Goal: Task Accomplishment & Management: Use online tool/utility

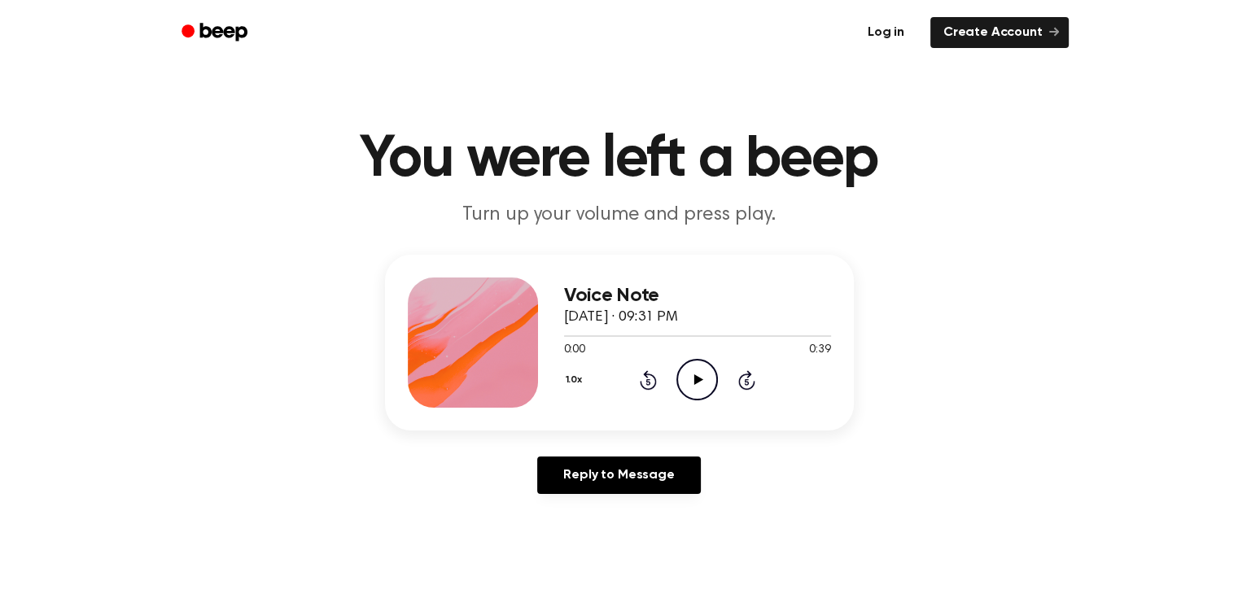
click at [893, 32] on link "Log in" at bounding box center [885, 32] width 69 height 37
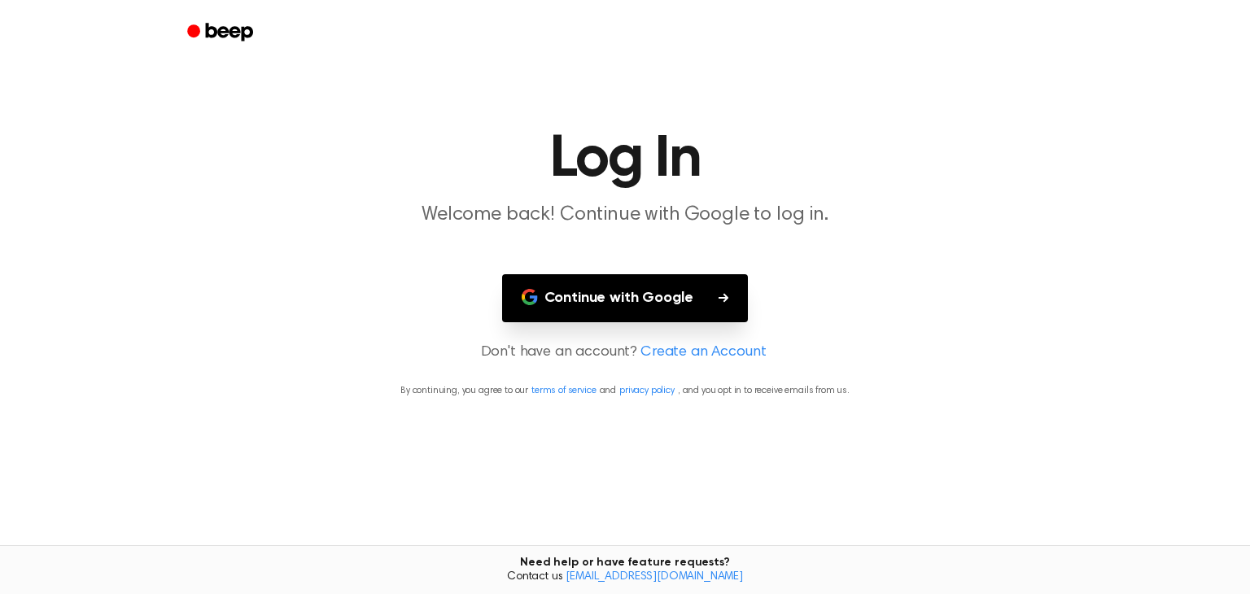
click at [621, 298] on button "Continue with Google" at bounding box center [625, 298] width 247 height 48
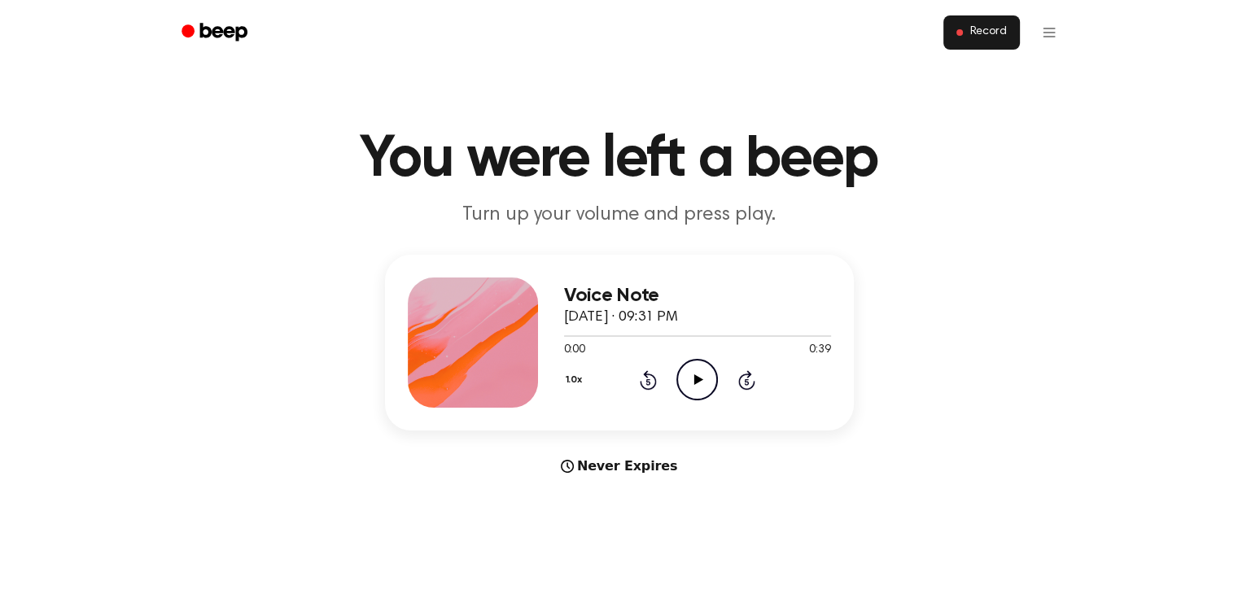
click at [990, 30] on span "Record" at bounding box center [987, 32] width 37 height 15
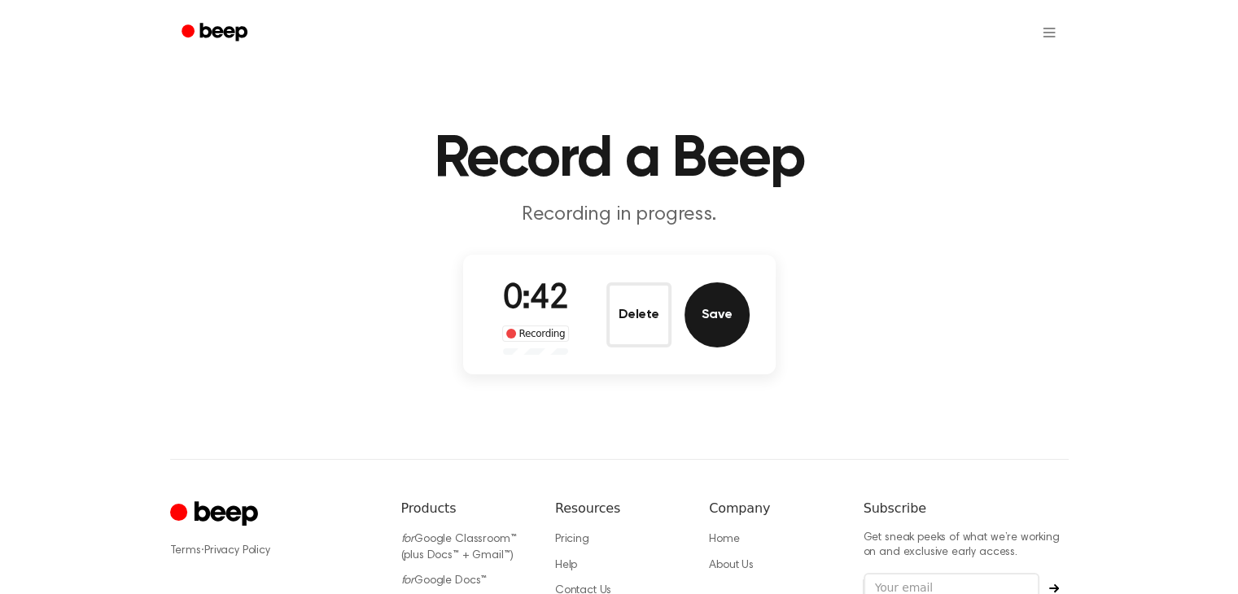
click at [708, 312] on button "Save" at bounding box center [716, 314] width 65 height 65
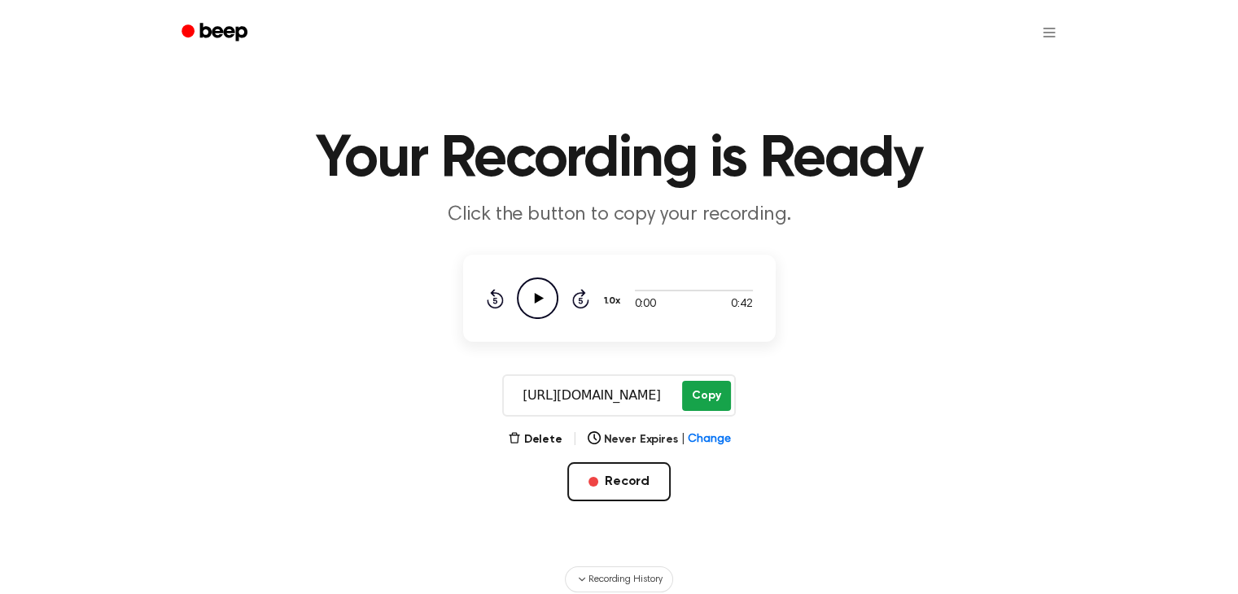
click at [706, 393] on button "Copy" at bounding box center [706, 396] width 48 height 30
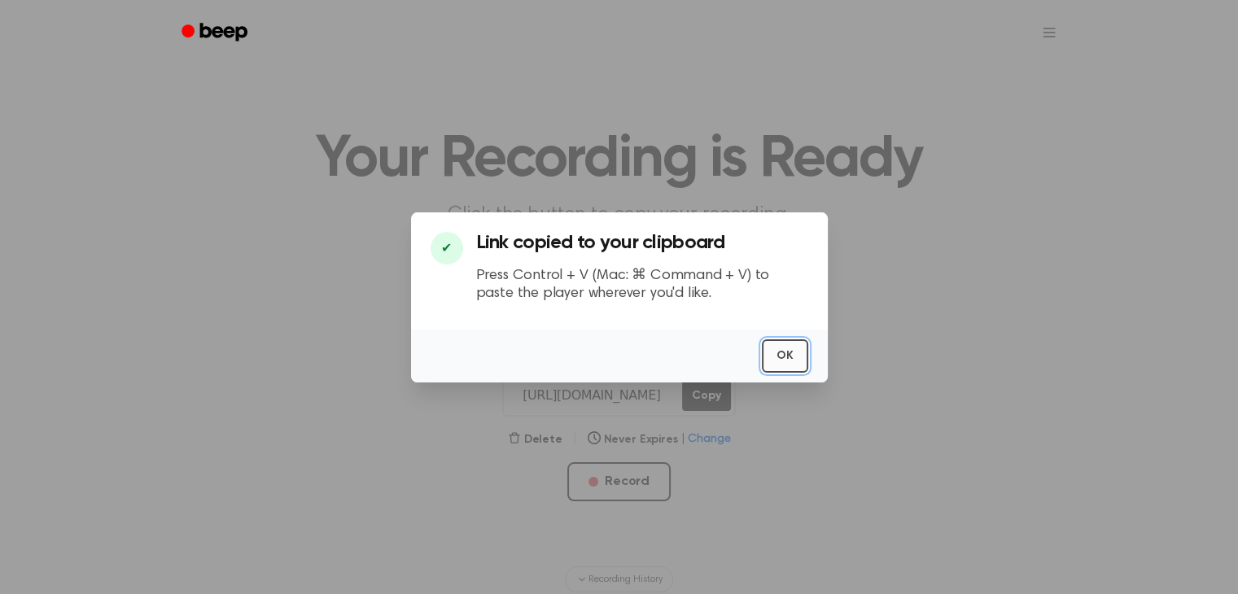
click at [784, 352] on button "OK" at bounding box center [785, 355] width 46 height 33
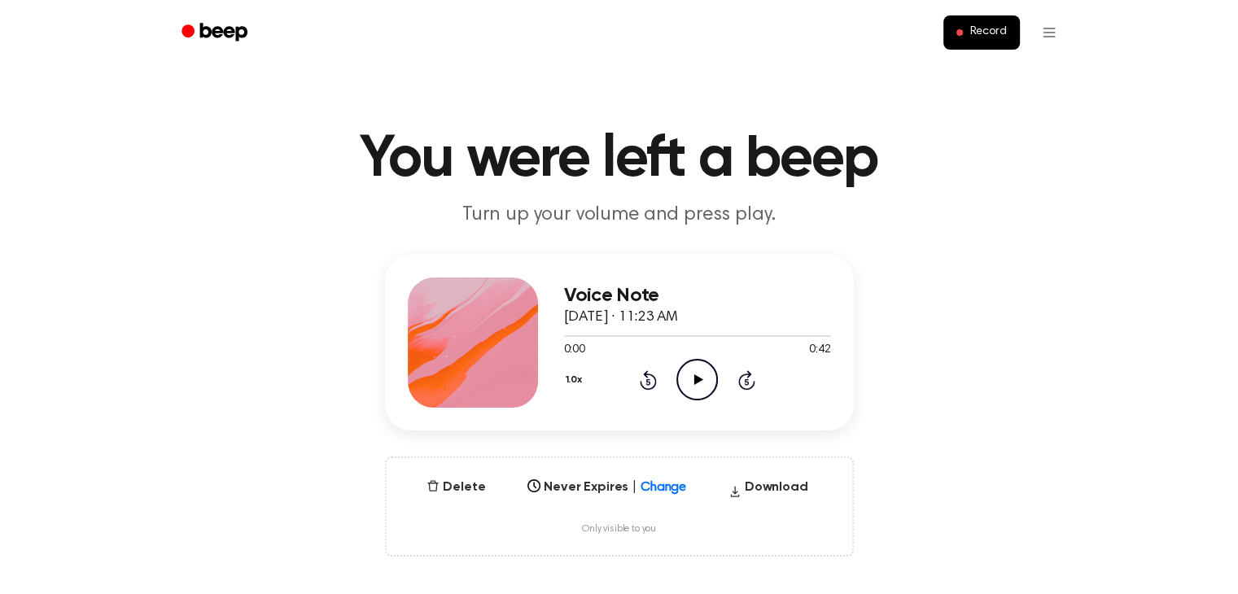
click at [696, 380] on icon at bounding box center [698, 379] width 9 height 11
click at [667, 414] on div "Voice Note October 8, 2025 · 11:23 AM 0:35 0:42 Your browser does not support t…" at bounding box center [619, 343] width 469 height 176
click at [461, 486] on button "Delete" at bounding box center [456, 488] width 72 height 20
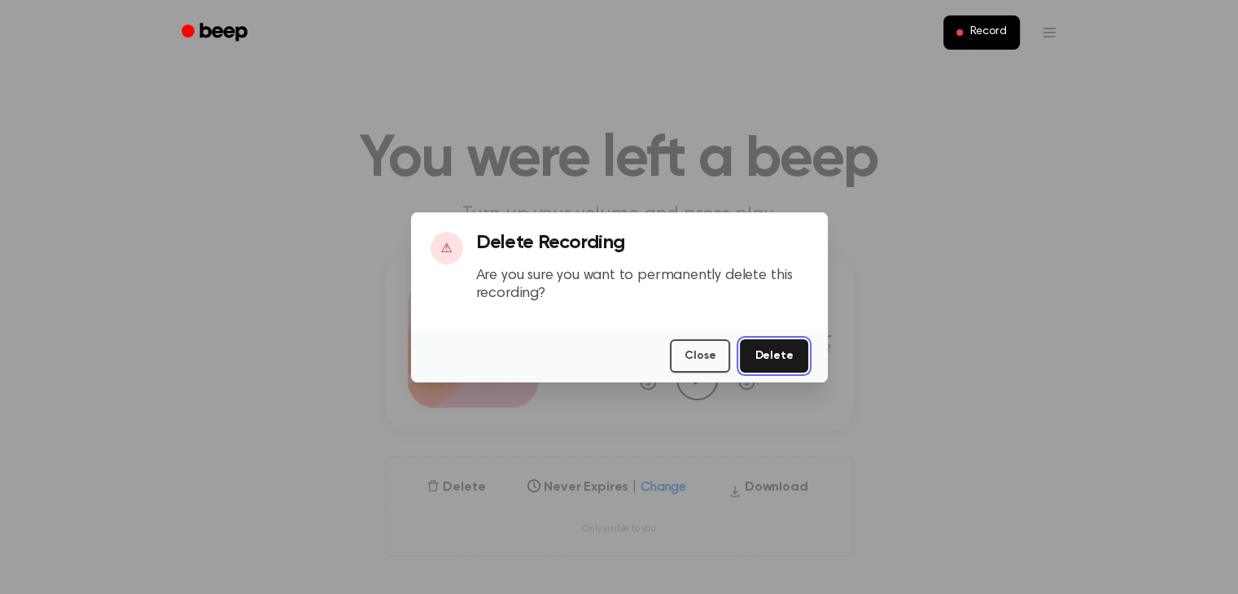
click at [773, 355] on button "Delete" at bounding box center [774, 355] width 68 height 33
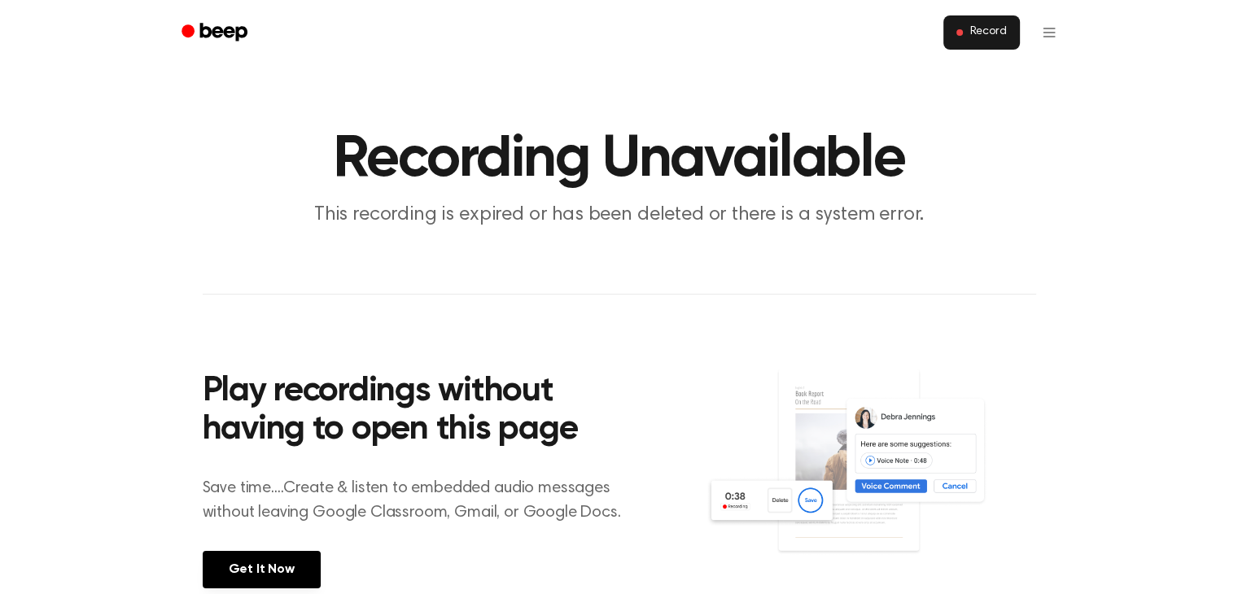
click at [988, 30] on span "Record" at bounding box center [987, 32] width 37 height 15
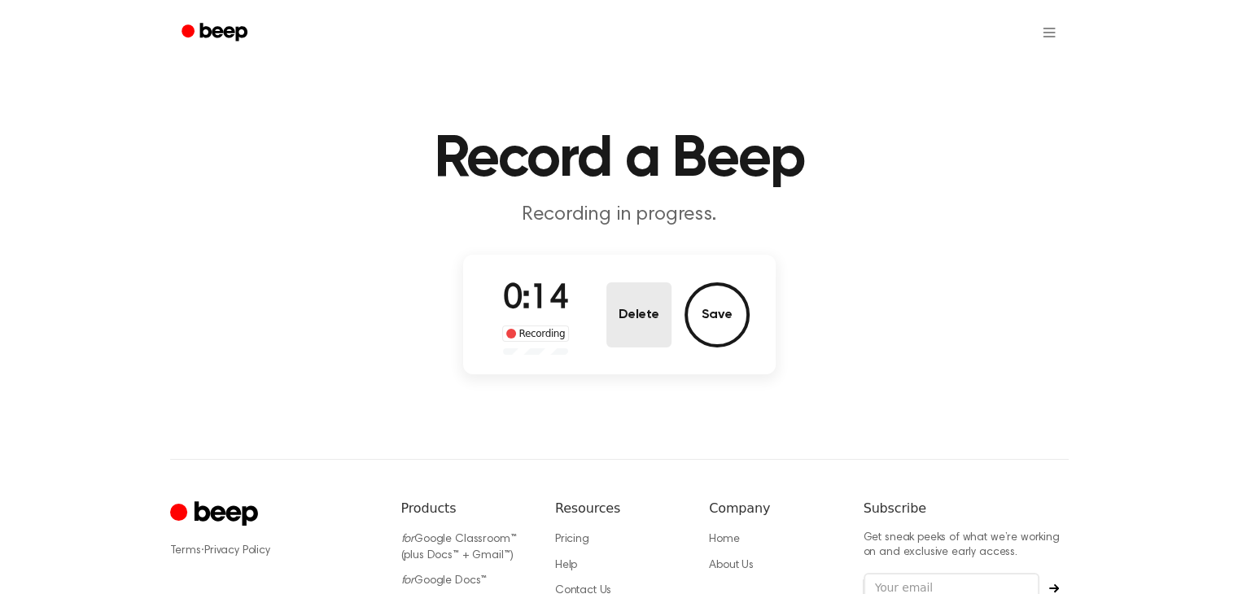
click at [644, 310] on button "Delete" at bounding box center [638, 314] width 65 height 65
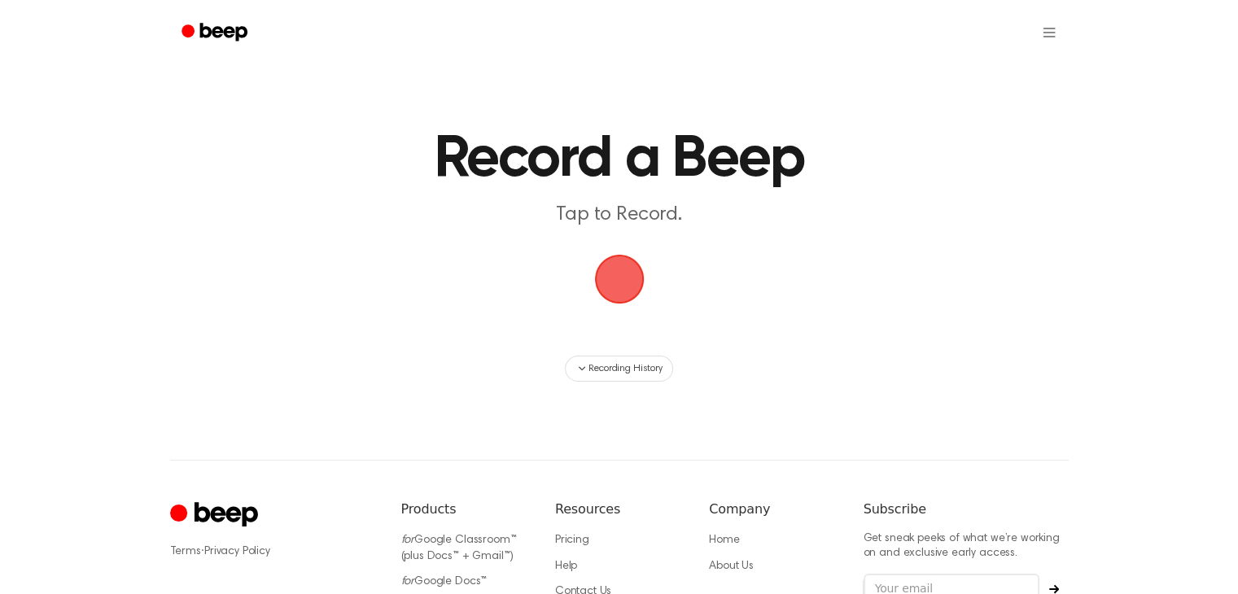
click at [624, 277] on span "button" at bounding box center [618, 278] width 55 height 55
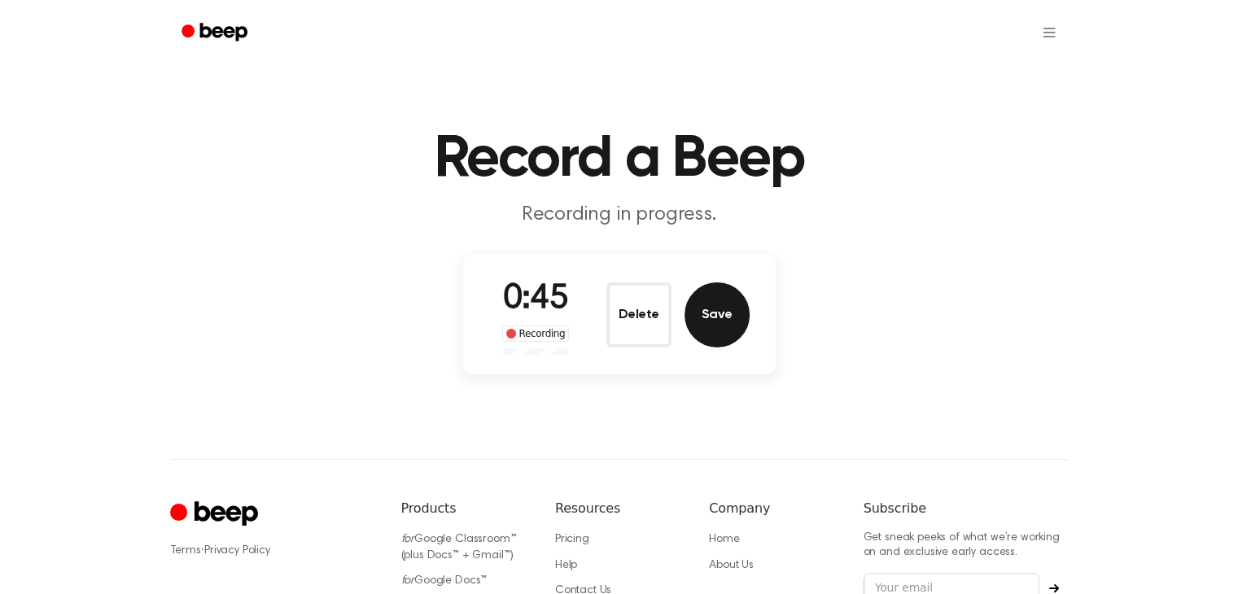
click at [718, 313] on button "Save" at bounding box center [716, 314] width 65 height 65
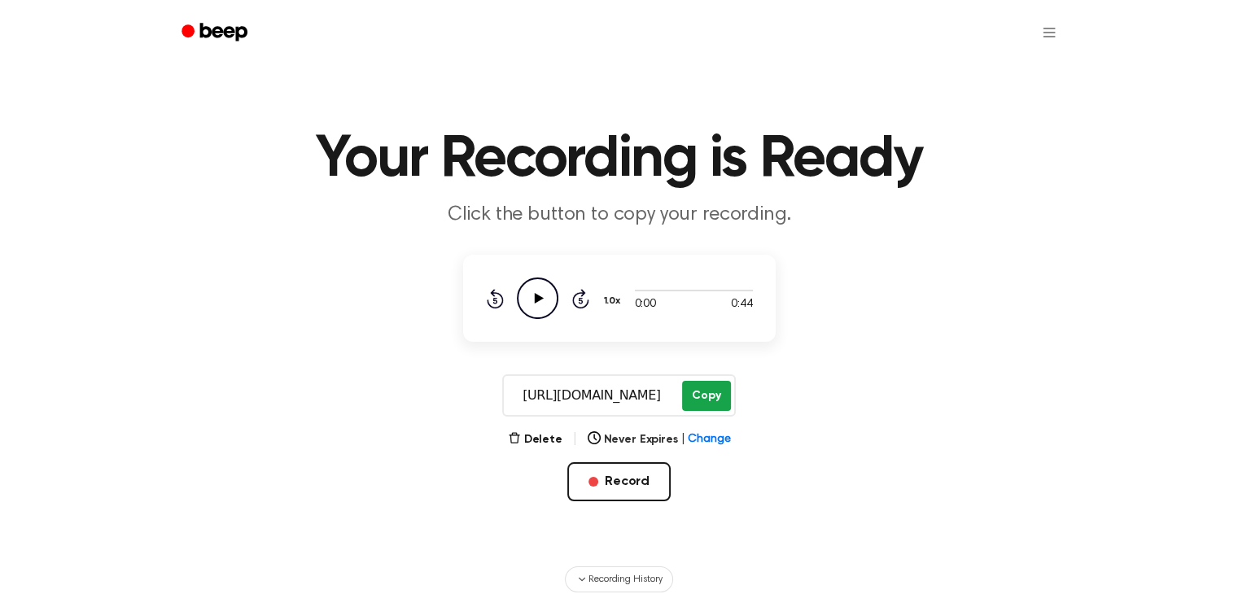
click at [706, 392] on button "Copy" at bounding box center [706, 396] width 48 height 30
click at [537, 296] on icon at bounding box center [538, 298] width 9 height 11
